Goal: Information Seeking & Learning: Check status

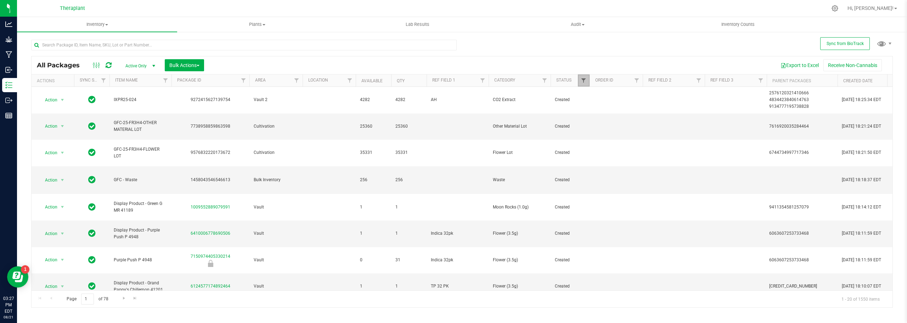
click at [584, 83] on span "Filter" at bounding box center [583, 81] width 6 height 6
click at [639, 225] on button "Clear" at bounding box center [638, 224] width 34 height 16
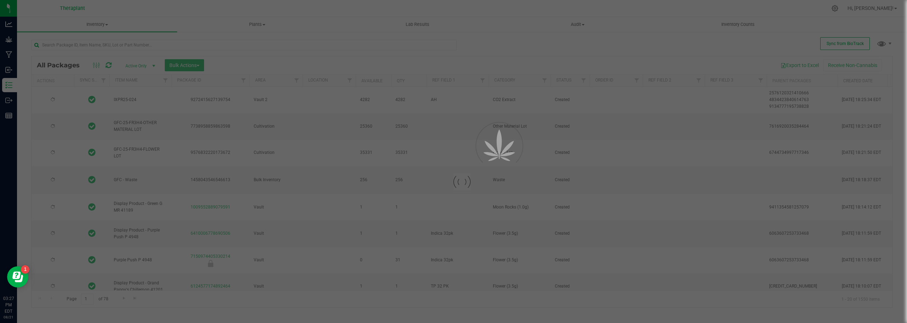
type input "[DATE]"
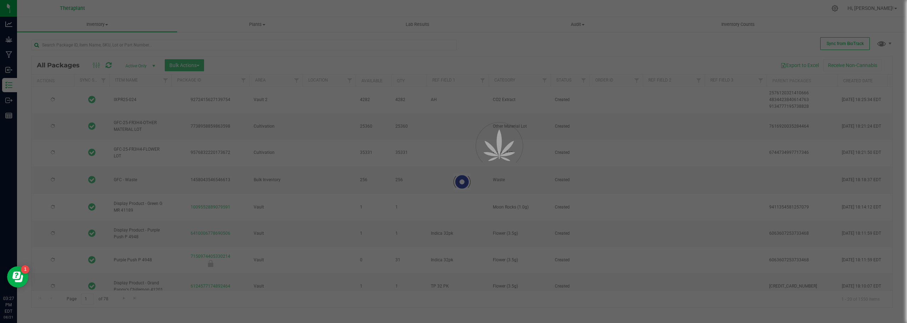
type input "[DATE]"
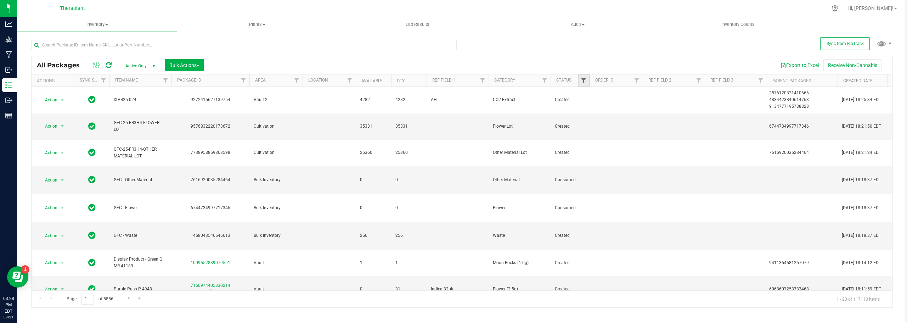
click at [585, 79] on span "Filter" at bounding box center [583, 81] width 6 height 6
click at [587, 157] on input "Created" at bounding box center [587, 158] width 5 height 5
checkbox input "true"
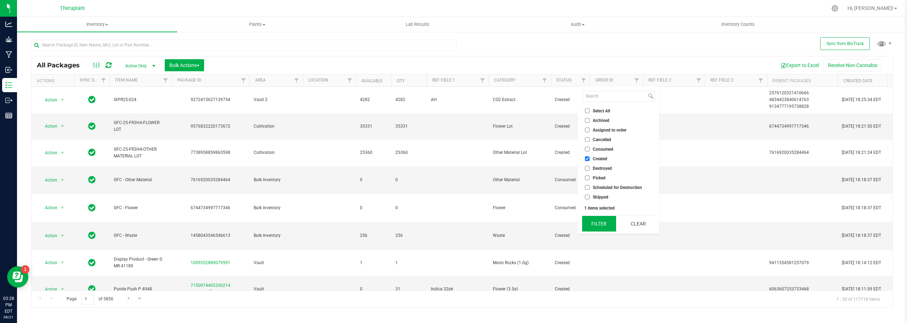
click at [601, 222] on button "Filter" at bounding box center [599, 224] width 34 height 16
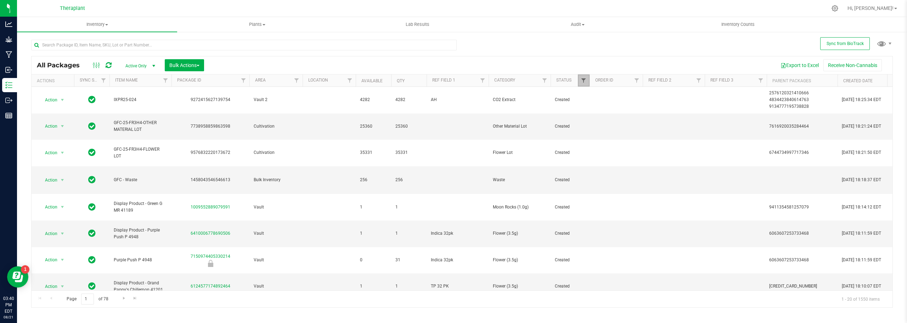
click at [583, 81] on span "Filter" at bounding box center [583, 81] width 6 height 6
click at [801, 69] on button "Export to Excel" at bounding box center [799, 65] width 47 height 12
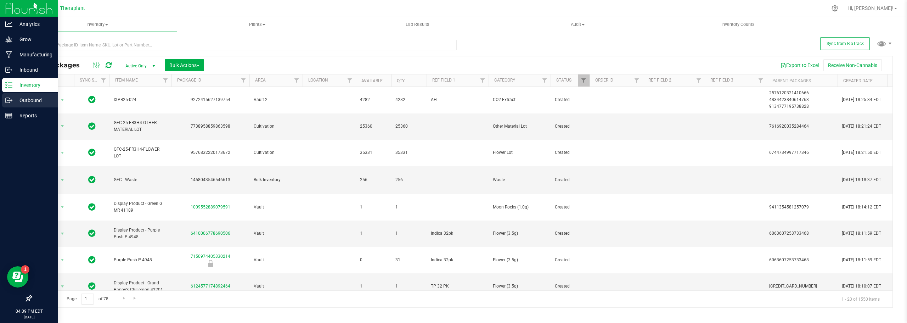
click at [15, 100] on p "Outbound" at bounding box center [33, 100] width 42 height 8
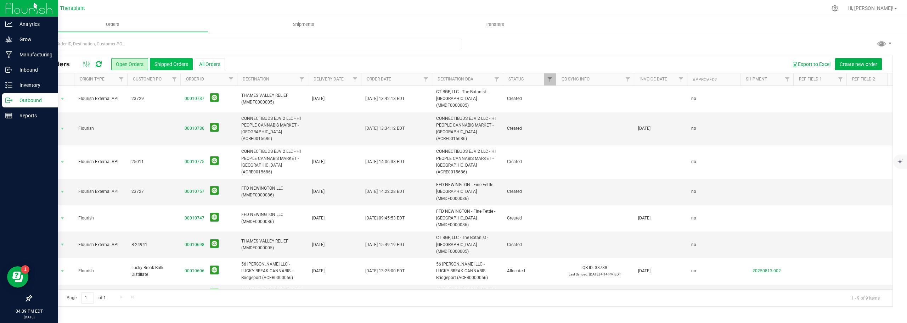
click at [177, 67] on button "Shipped Orders" at bounding box center [171, 64] width 43 height 12
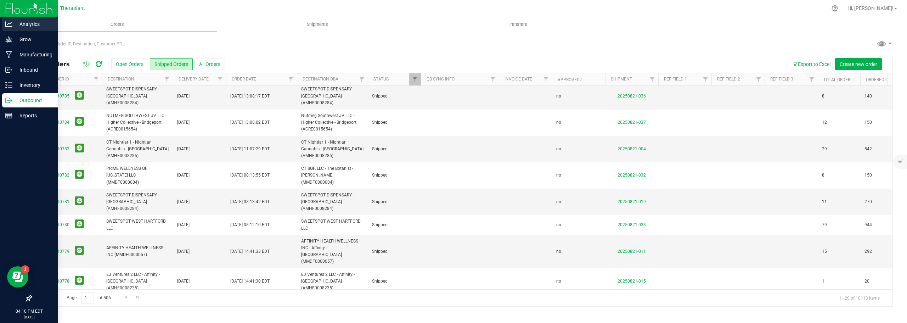
click at [14, 18] on div "Analytics" at bounding box center [30, 24] width 56 height 14
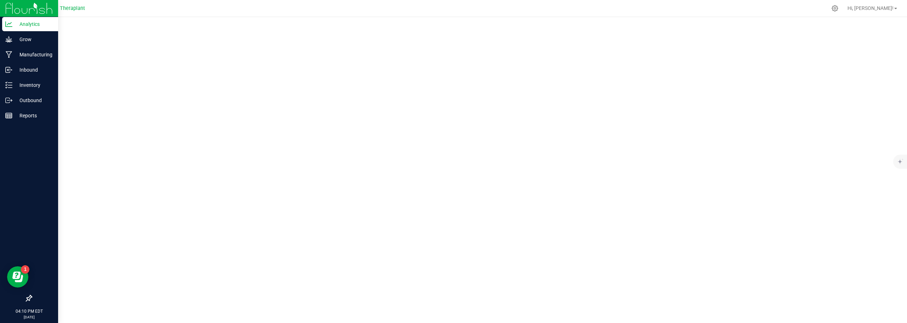
click at [28, 20] on p "Analytics" at bounding box center [33, 24] width 42 height 8
